Goal: Task Accomplishment & Management: Use online tool/utility

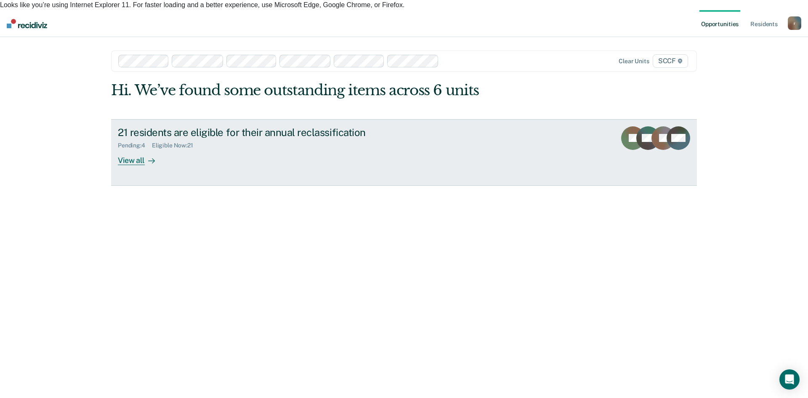
click at [128, 154] on div "View all" at bounding box center [141, 157] width 47 height 16
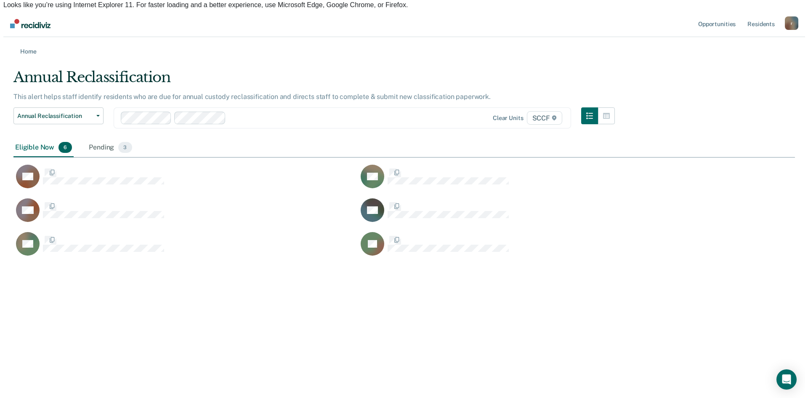
scroll to position [7, 7]
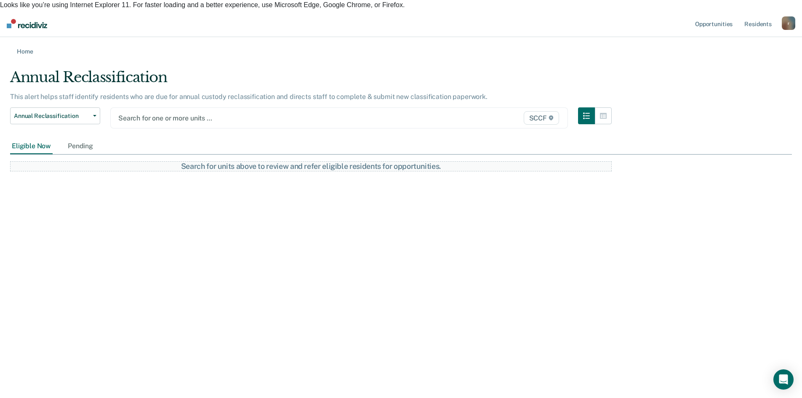
click at [445, 111] on div "SCCF" at bounding box center [494, 117] width 133 height 13
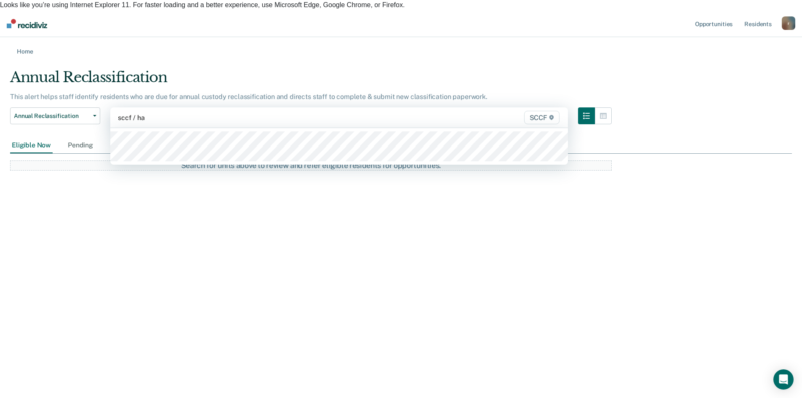
type input "sccf / ha1"
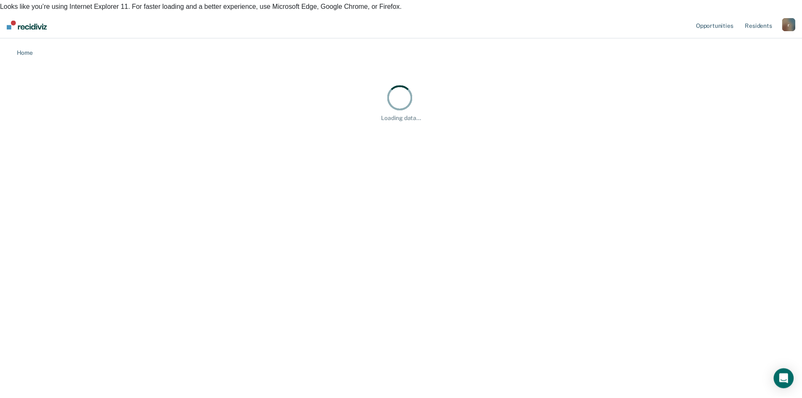
scroll to position [270, 782]
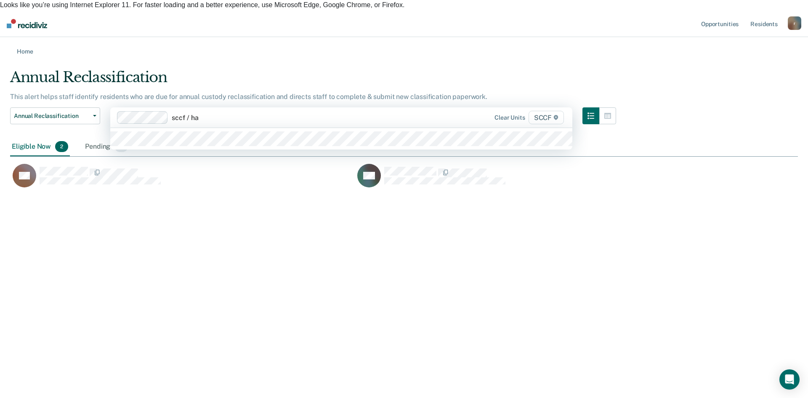
type input "sccf / ha2"
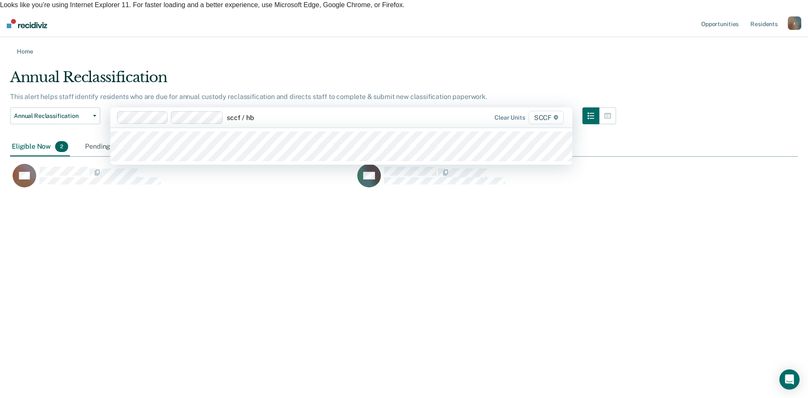
type input "sccf / hb1"
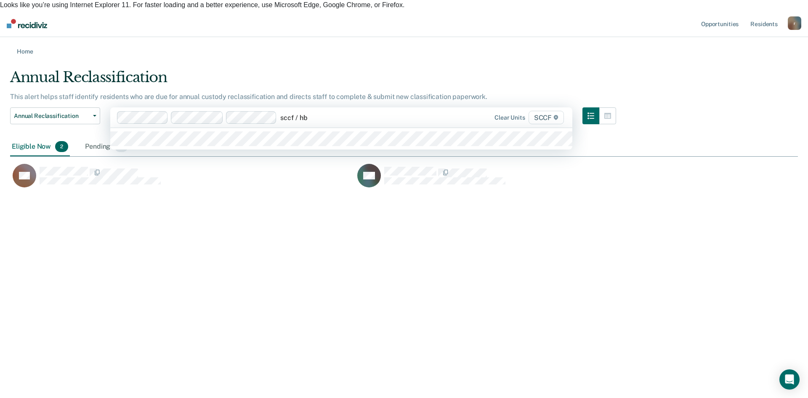
type input "sccf / hb2"
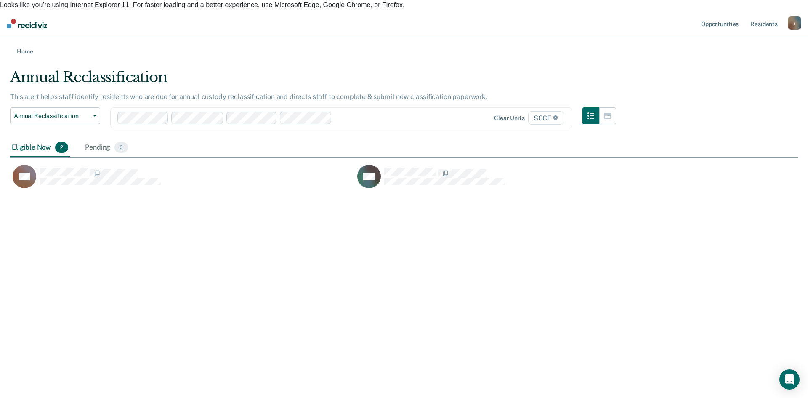
click at [342, 113] on div at bounding box center [382, 118] width 94 height 10
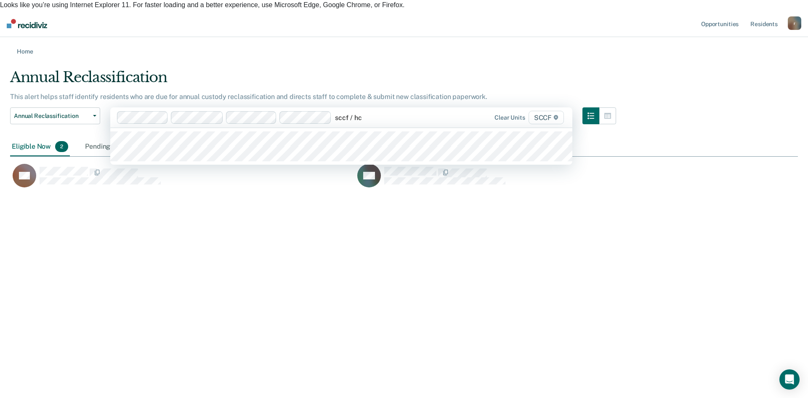
type input "sccf / hc1"
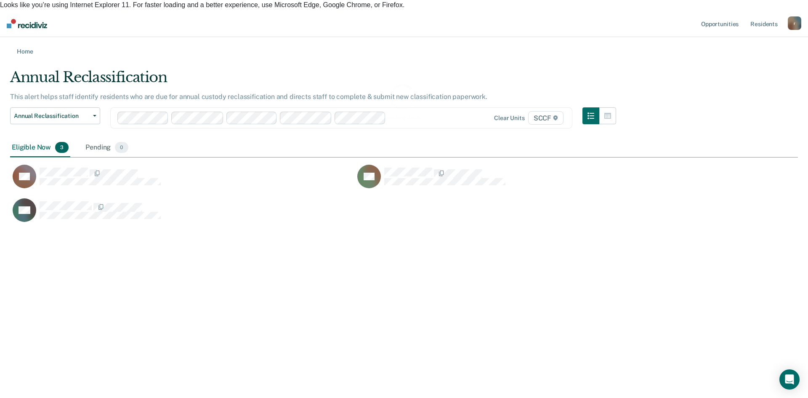
click at [404, 96] on div "Loading data..." at bounding box center [404, 82] width 788 height 27
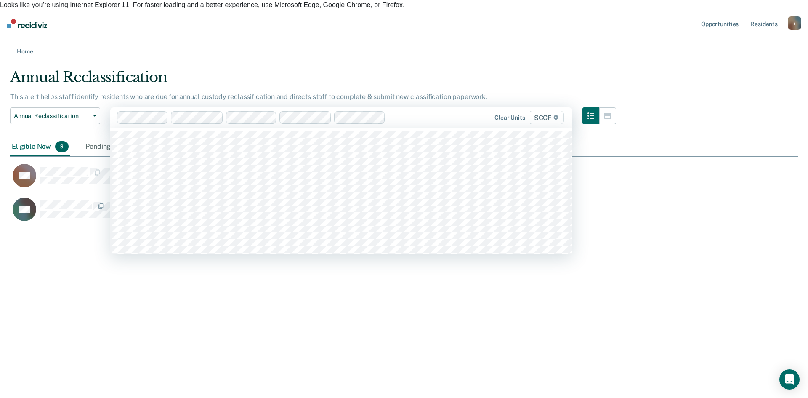
click at [391, 113] on div at bounding box center [409, 118] width 41 height 10
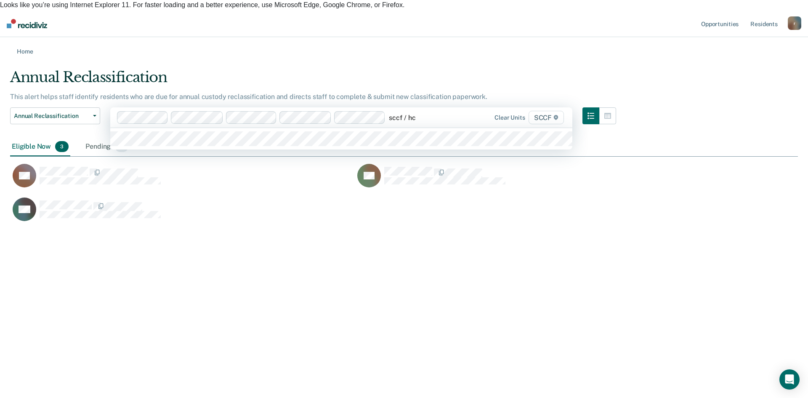
type input "sccf / hc2"
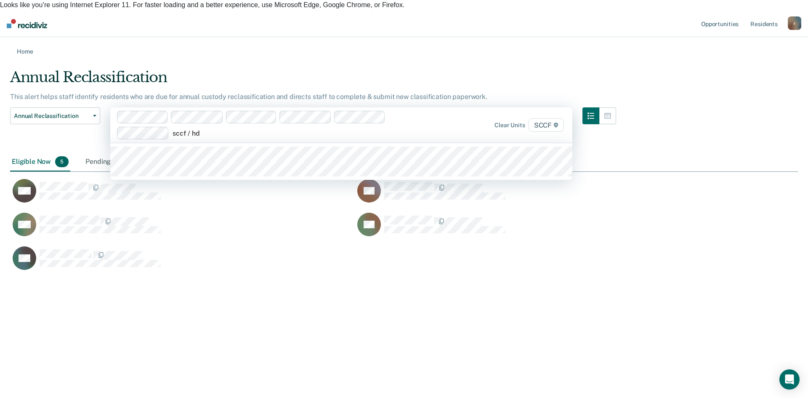
type input "sccf / hd1"
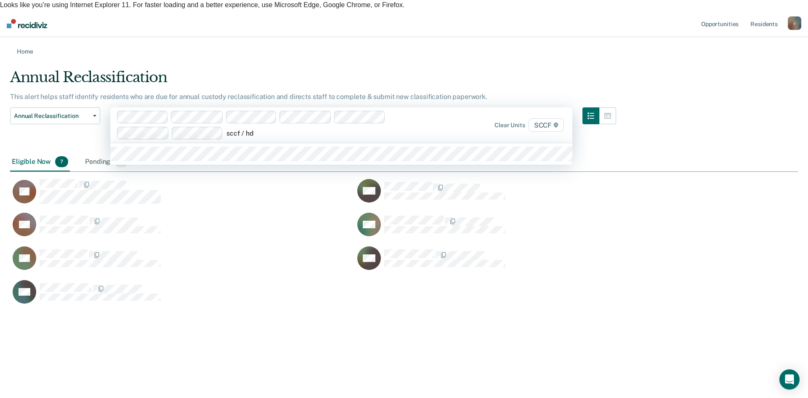
type input "sccf / hd2"
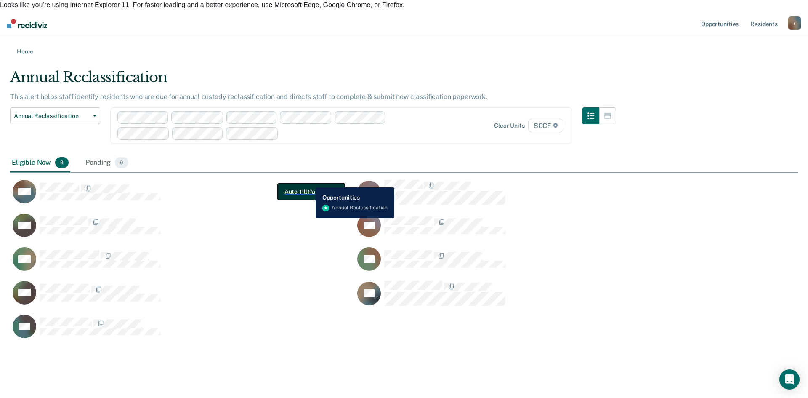
click at [309, 183] on button "Auto-fill Paperwork" at bounding box center [311, 191] width 67 height 17
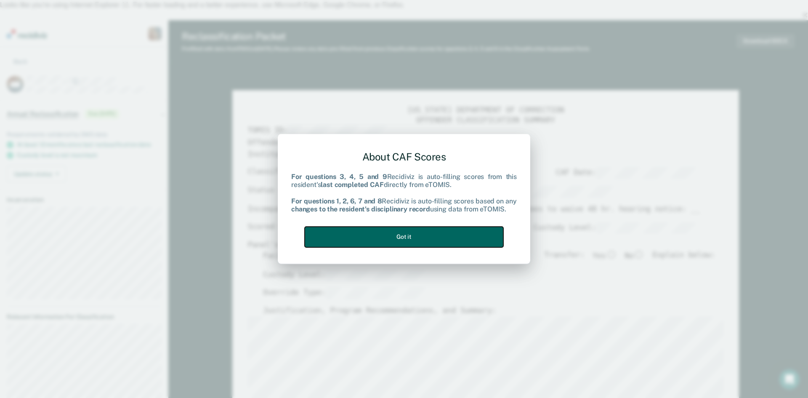
click at [418, 241] on button "Got it" at bounding box center [404, 236] width 199 height 21
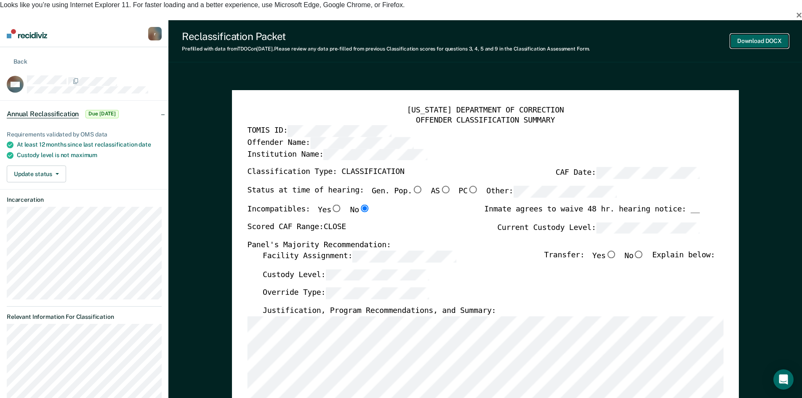
click at [775, 34] on button "Download DOCX" at bounding box center [759, 41] width 58 height 14
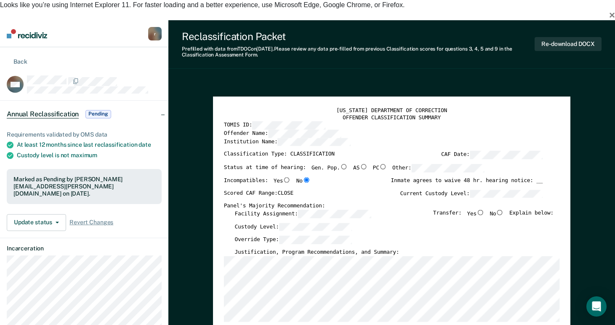
type textarea "x"
